Goal: Transaction & Acquisition: Book appointment/travel/reservation

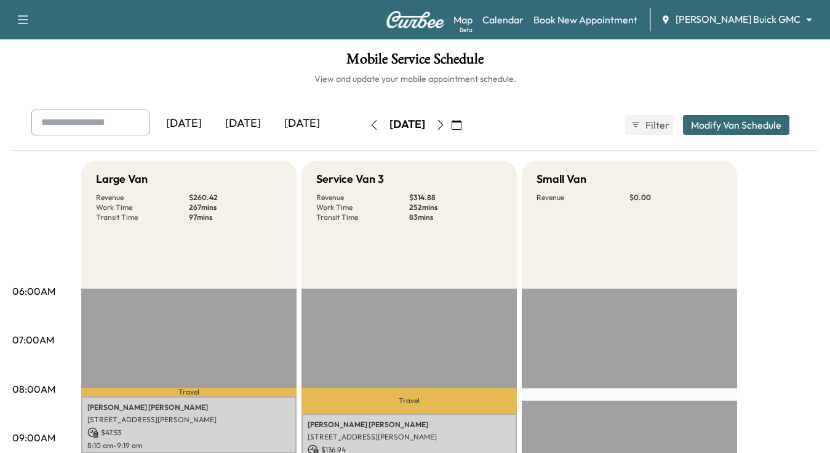
click at [725, 23] on body "Support Log Out Map Beta Calendar Book New Appointment [PERSON_NAME] Buick GMC …" at bounding box center [415, 226] width 830 height 453
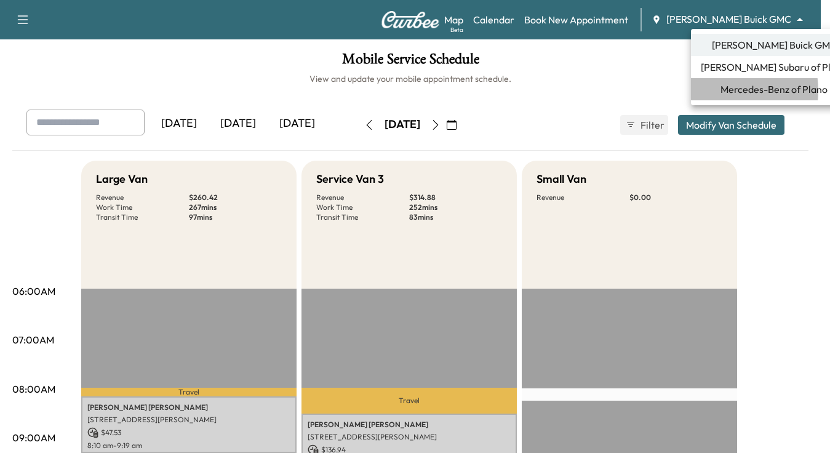
click at [720, 91] on span "Mercedes-Benz of Plano" at bounding box center [773, 89] width 107 height 15
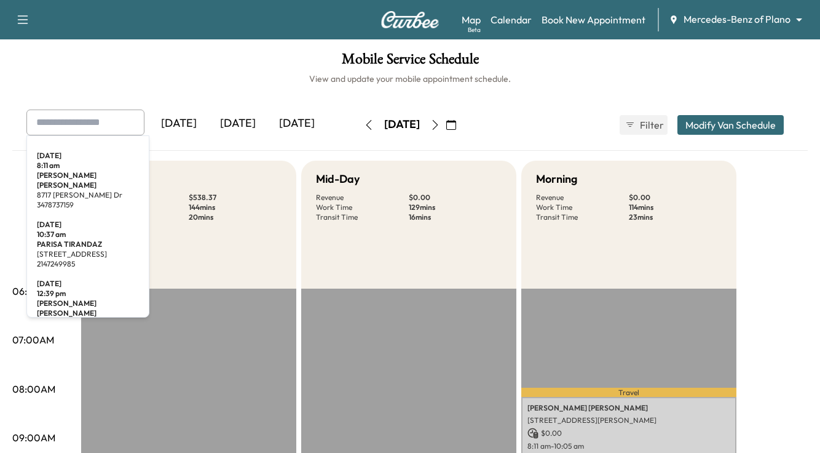
click at [73, 122] on input "text" at bounding box center [85, 122] width 118 height 26
click at [577, 11] on div "Map Beta Calendar Book New Appointment Mercedes-Benz of Plano ******** ​" at bounding box center [636, 19] width 349 height 23
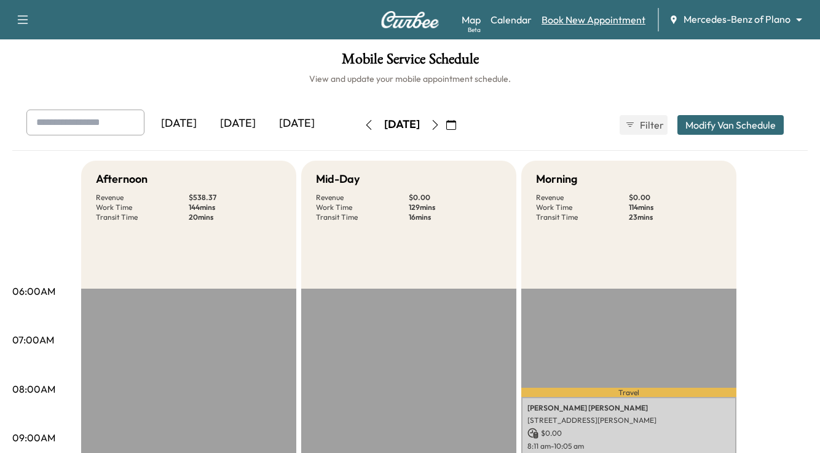
click at [577, 20] on link "Book New Appointment" at bounding box center [594, 19] width 104 height 15
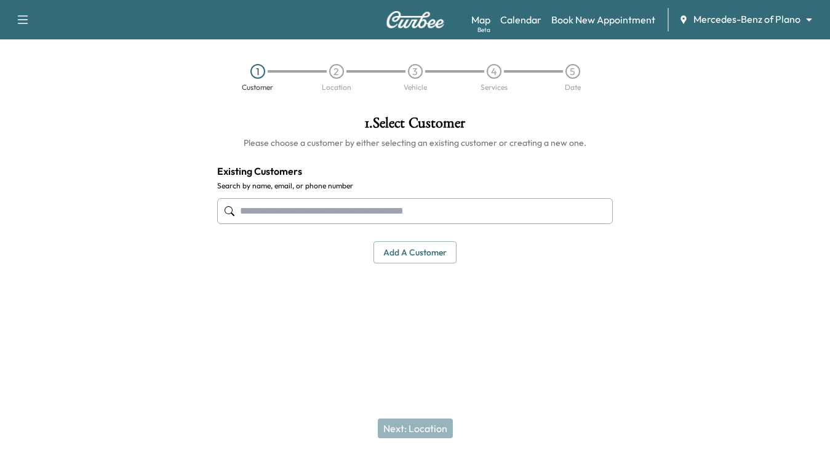
click at [277, 202] on input "text" at bounding box center [414, 211] width 395 height 26
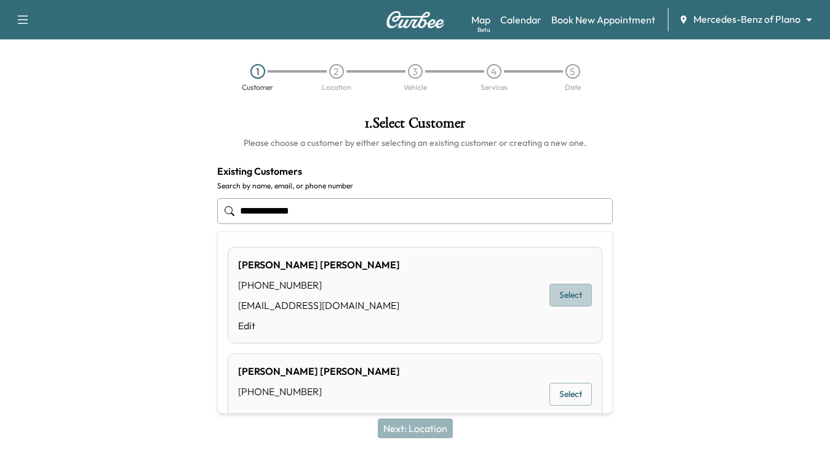
click at [559, 291] on button "Select" at bounding box center [570, 294] width 42 height 23
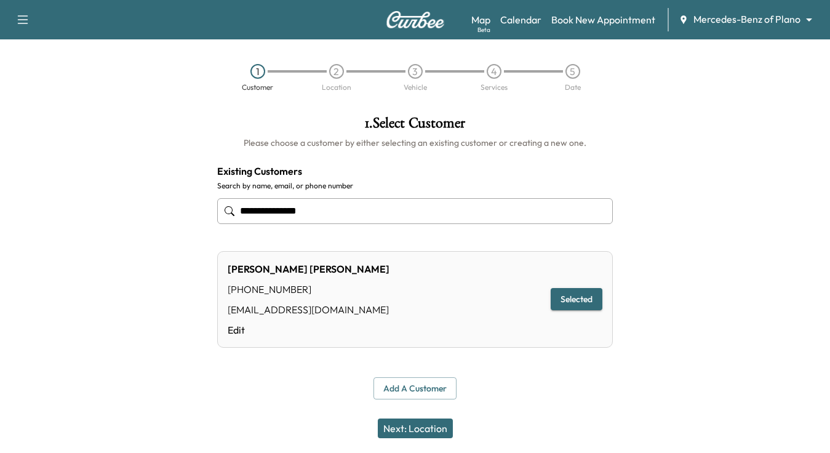
type input "**********"
click at [416, 426] on button "Next: Location" at bounding box center [415, 428] width 75 height 20
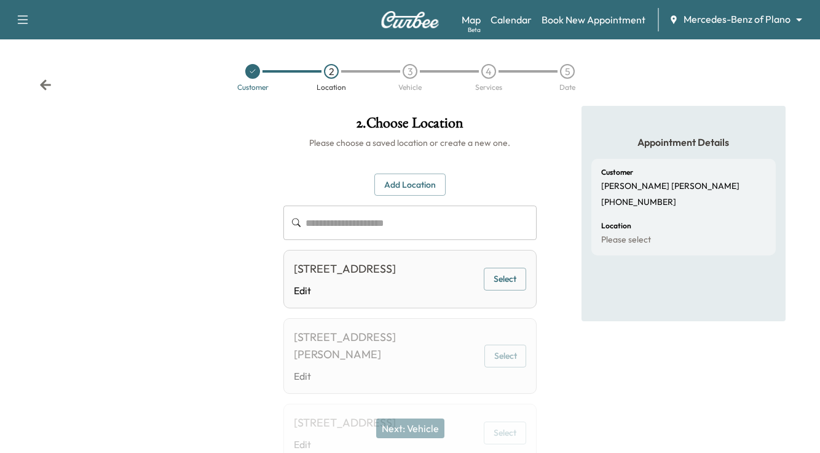
click at [424, 181] on button "Add Location" at bounding box center [409, 184] width 71 height 23
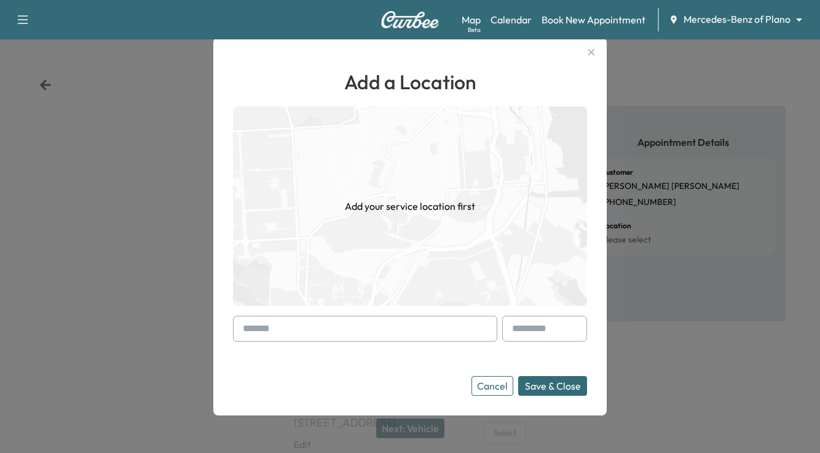
click at [339, 323] on input "text" at bounding box center [365, 328] width 264 height 26
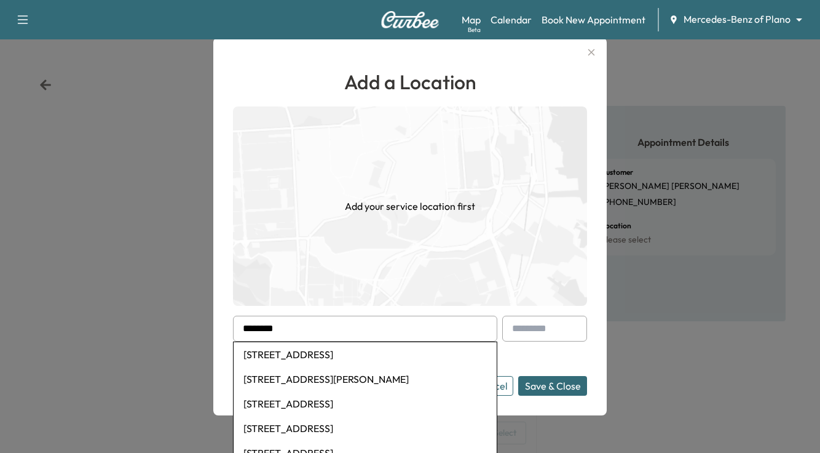
click at [332, 353] on li "[STREET_ADDRESS]" at bounding box center [365, 354] width 263 height 25
type input "**********"
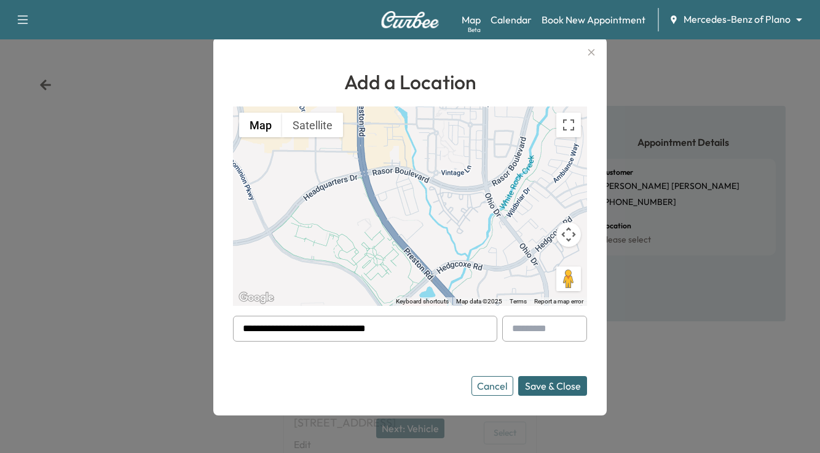
drag, startPoint x: 553, startPoint y: 385, endPoint x: 547, endPoint y: 387, distance: 6.6
click at [554, 382] on button "Save & Close" at bounding box center [552, 386] width 69 height 20
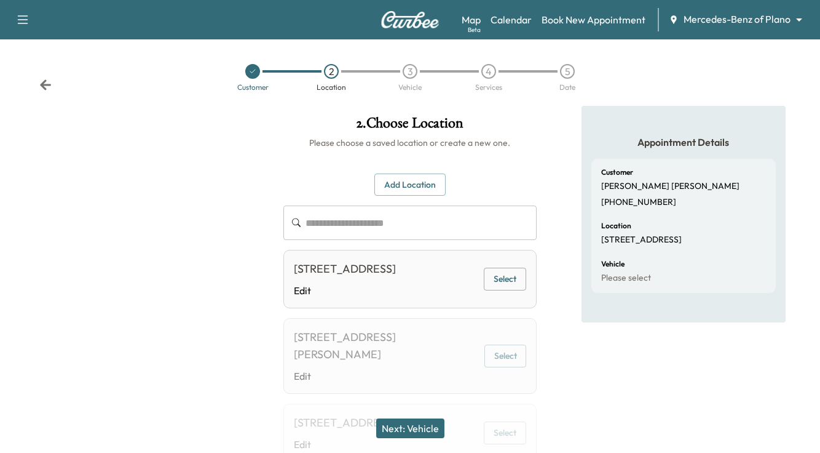
click at [414, 421] on button "Next: Vehicle" at bounding box center [410, 428] width 68 height 20
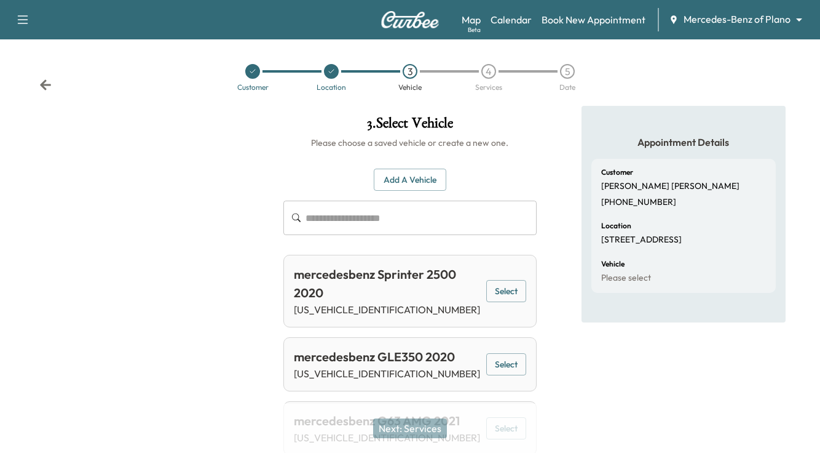
click at [410, 212] on input "text" at bounding box center [421, 217] width 231 height 34
paste input "**********"
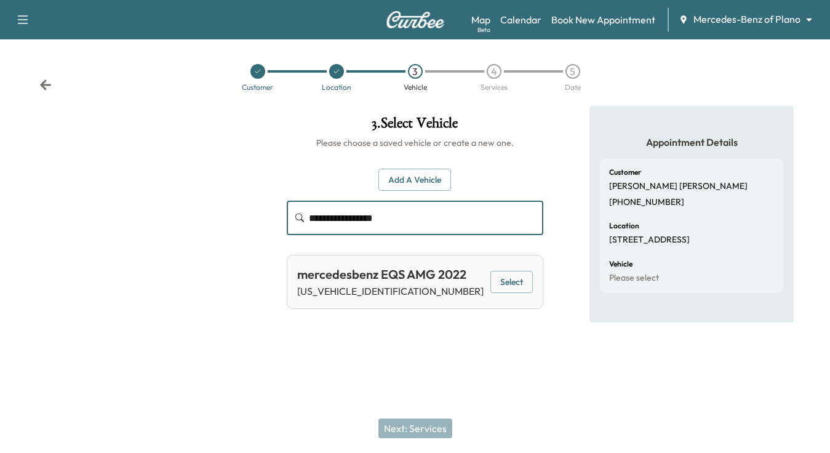
type input "**********"
click at [351, 287] on p "[US_VEHICLE_IDENTIFICATION_NUMBER]" at bounding box center [390, 290] width 186 height 15
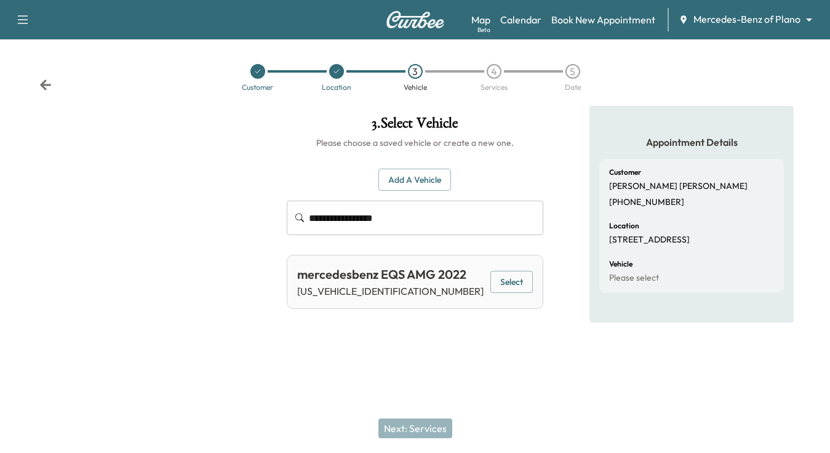
click at [359, 296] on p "[US_VEHICLE_IDENTIFICATION_NUMBER]" at bounding box center [390, 290] width 186 height 15
click at [505, 287] on button "Select" at bounding box center [511, 282] width 42 height 23
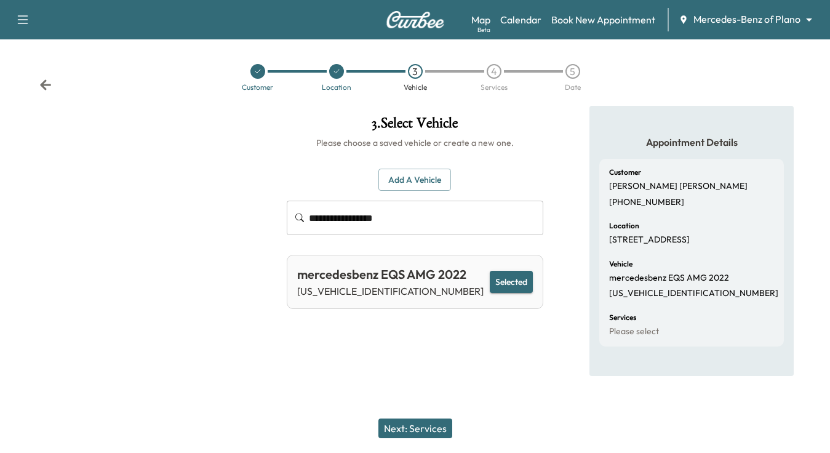
click at [405, 429] on button "Next: Services" at bounding box center [415, 428] width 74 height 20
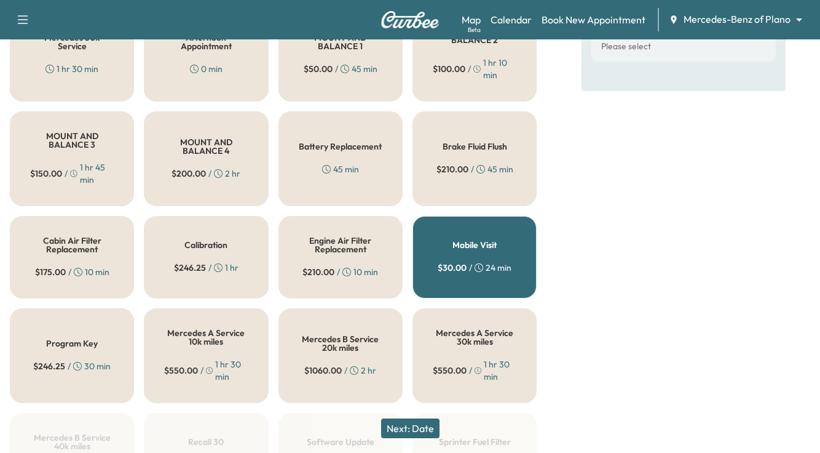
scroll to position [296, 0]
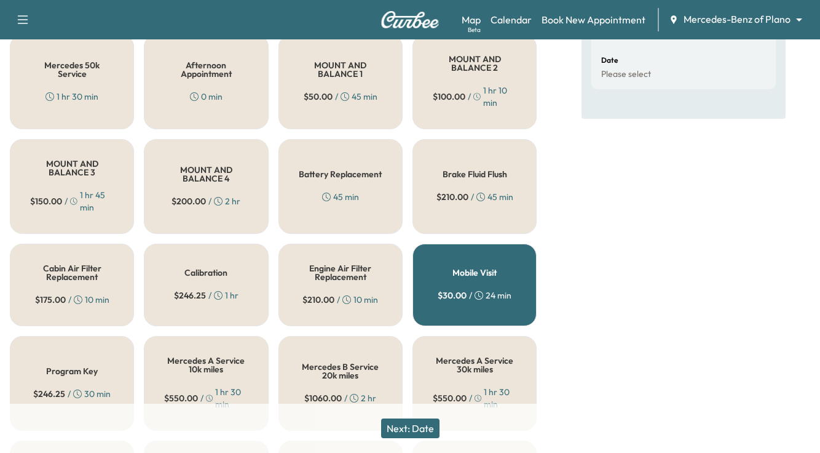
click at [314, 97] on span "$ 50.00" at bounding box center [318, 96] width 29 height 12
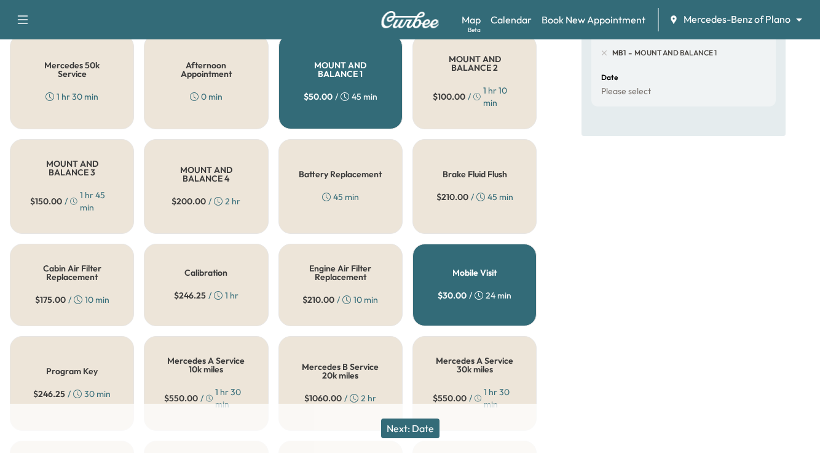
click at [411, 424] on button "Next: Date" at bounding box center [410, 428] width 58 height 20
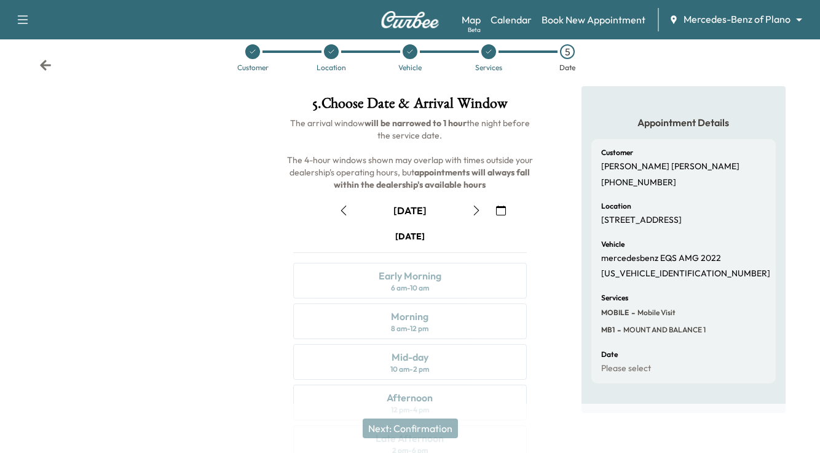
scroll to position [0, 0]
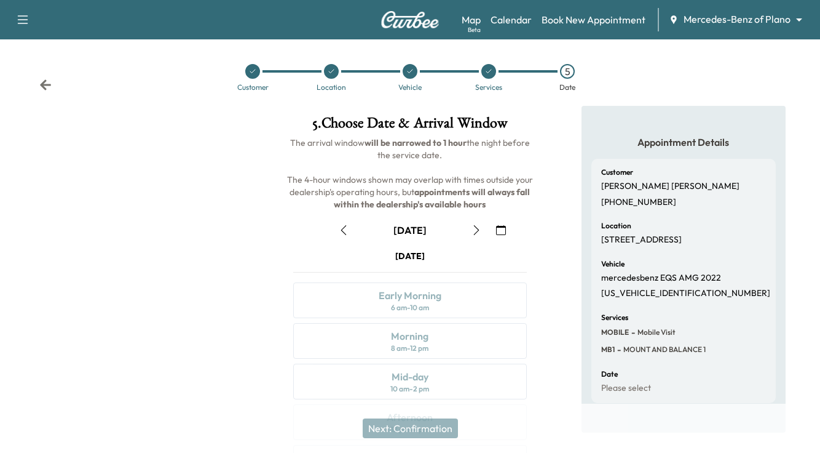
click at [346, 229] on icon "button" at bounding box center [344, 230] width 10 height 10
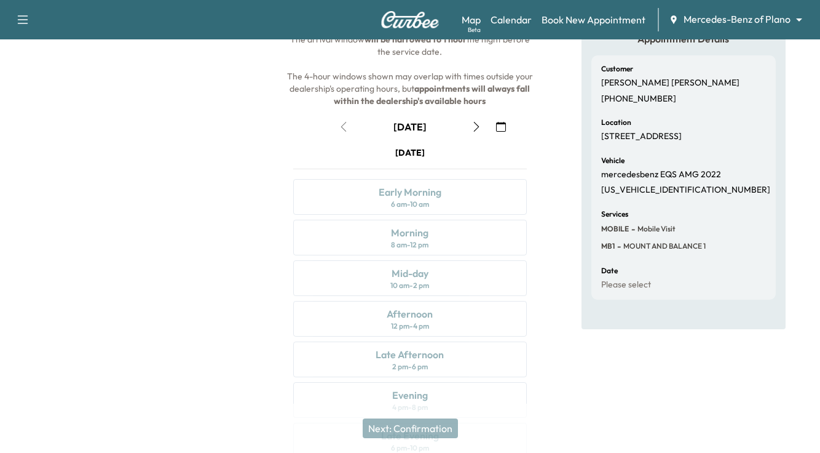
scroll to position [163, 0]
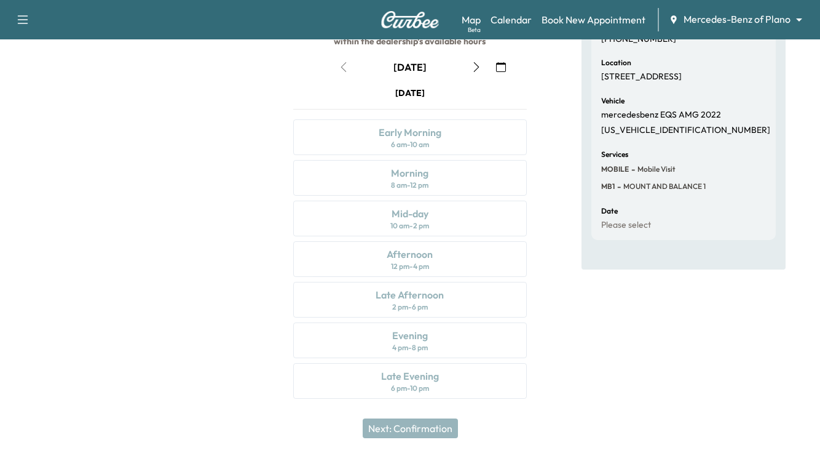
click at [478, 68] on icon "button" at bounding box center [477, 67] width 10 height 10
click at [473, 68] on icon "button" at bounding box center [477, 67] width 10 height 10
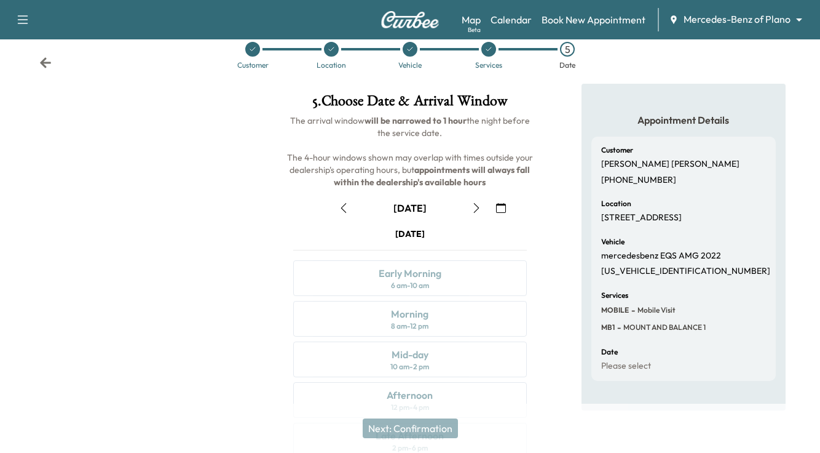
scroll to position [0, 0]
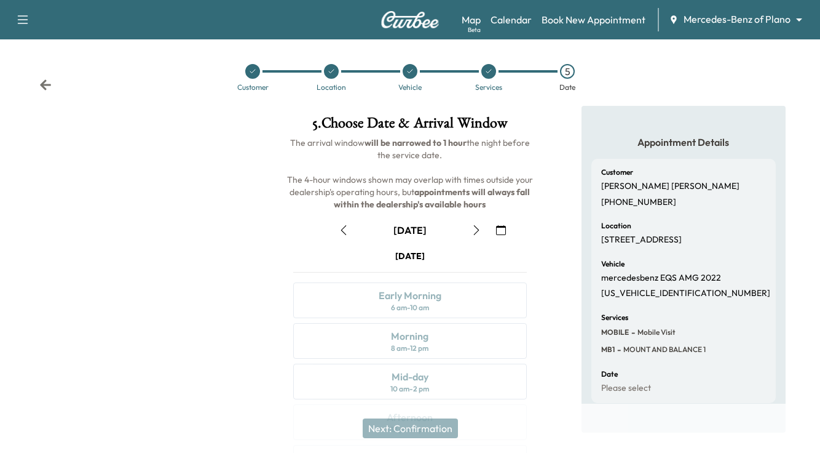
click at [472, 234] on icon "button" at bounding box center [477, 230] width 10 height 10
